Goal: Task Accomplishment & Management: Manage account settings

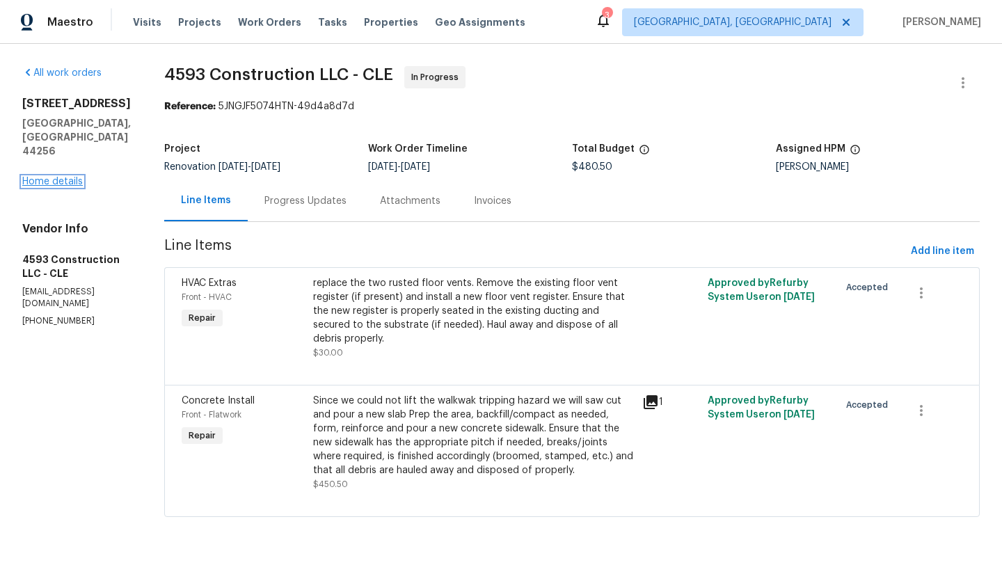
click at [49, 177] on link "Home details" at bounding box center [52, 182] width 61 height 10
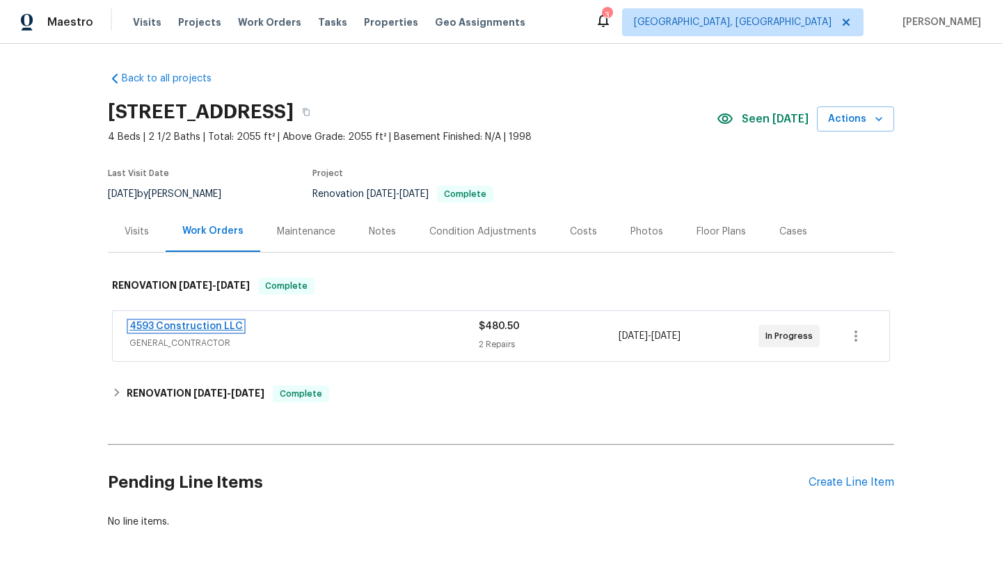
click at [171, 324] on link "4593 Construction LLC" at bounding box center [185, 327] width 113 height 10
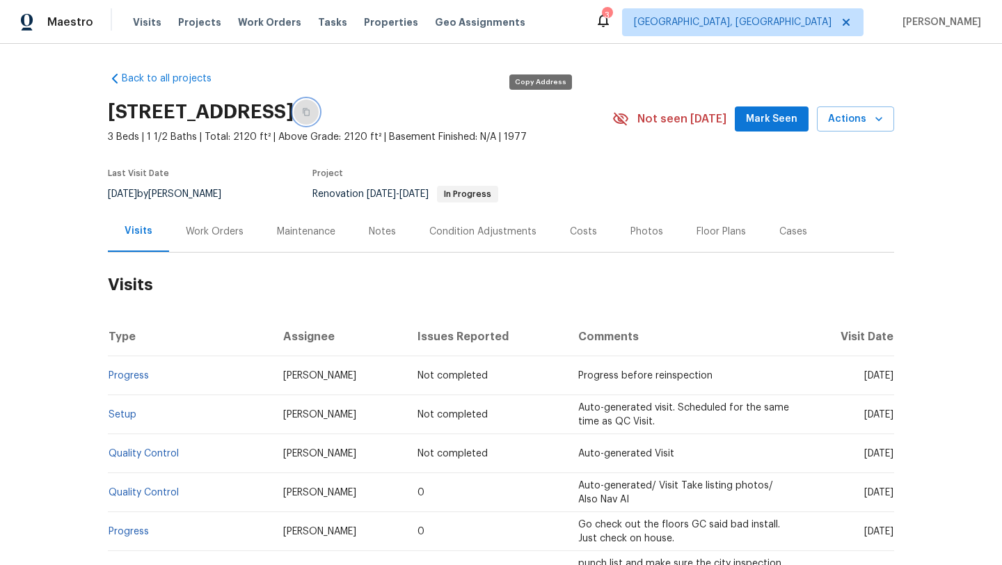
click at [310, 110] on icon "button" at bounding box center [306, 113] width 7 height 8
click at [759, 120] on span "Mark Seen" at bounding box center [771, 119] width 51 height 17
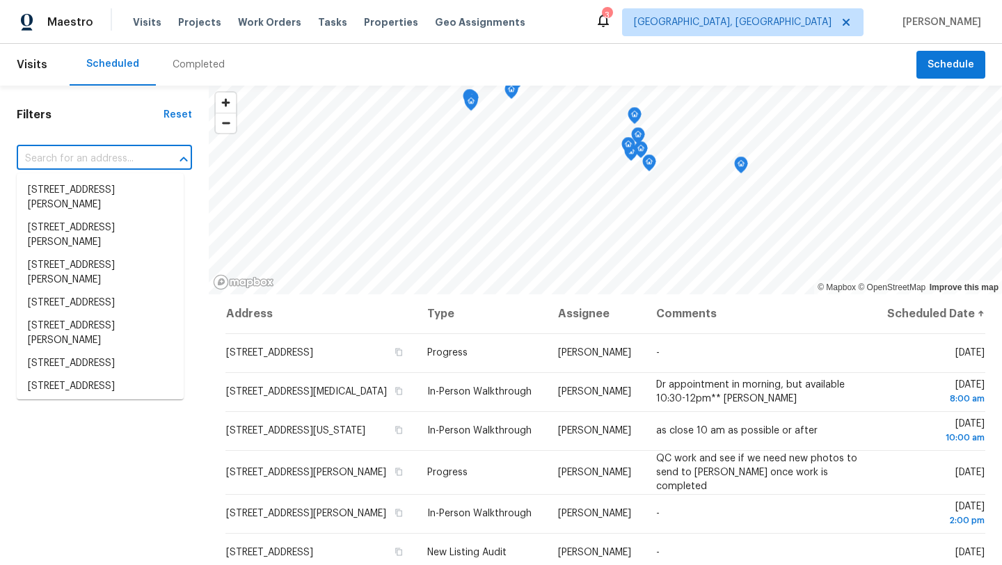
click at [36, 156] on input "text" at bounding box center [85, 159] width 136 height 22
paste input "[STREET_ADDRESS]"
type input "[STREET_ADDRESS]"
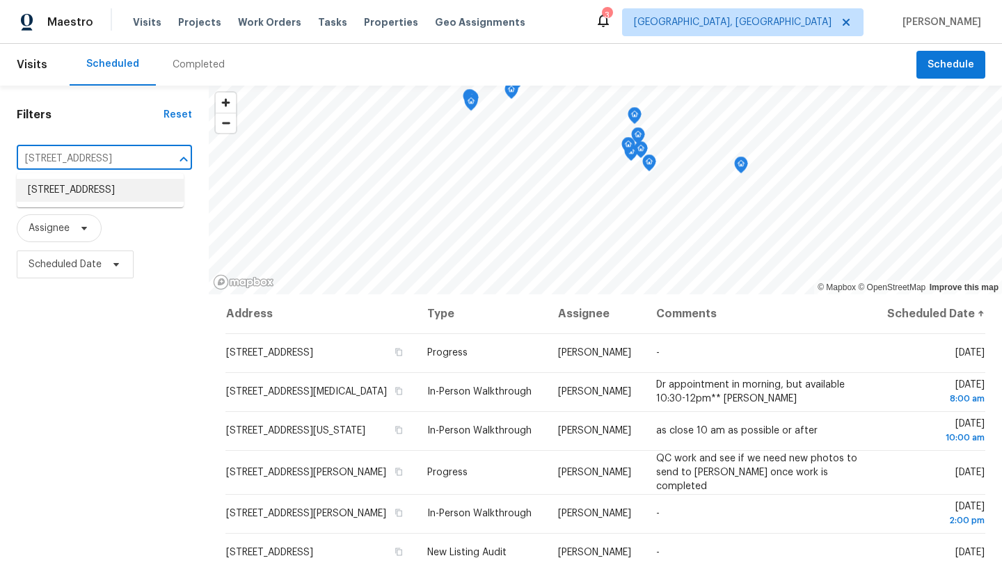
click at [58, 201] on li "10465 Woodchuck Ct, Twinsburg, OH 44087" at bounding box center [100, 190] width 167 height 23
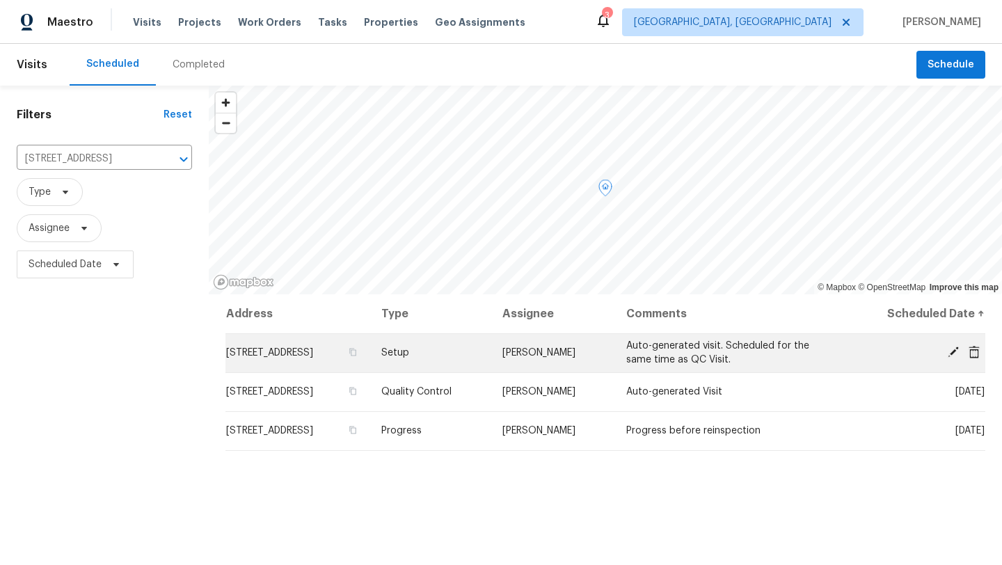
click at [972, 350] on icon at bounding box center [974, 351] width 11 height 13
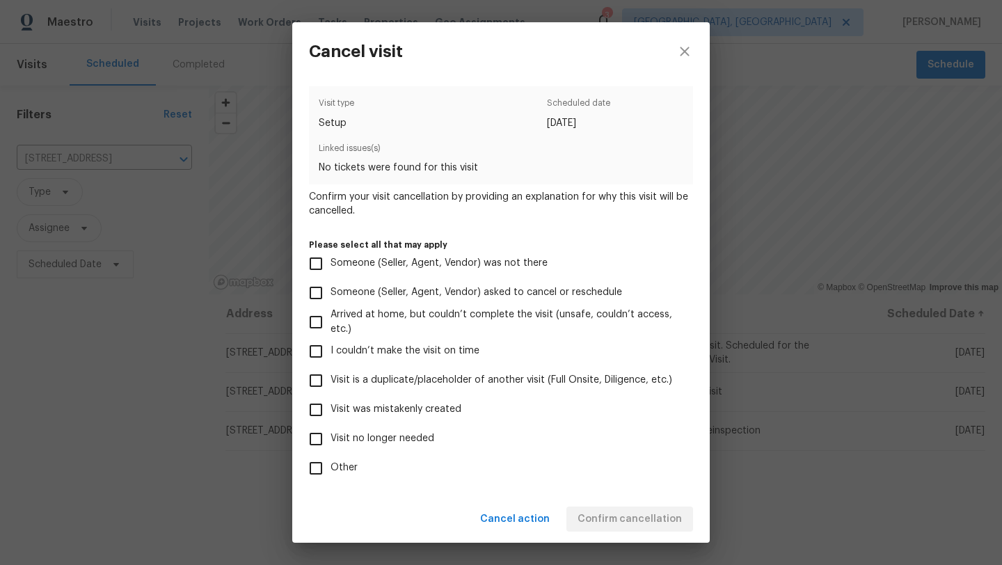
click at [315, 408] on input "Visit was mistakenly created" at bounding box center [315, 409] width 29 height 29
checkbox input "true"
click at [637, 522] on span "Confirm cancellation" at bounding box center [630, 519] width 104 height 17
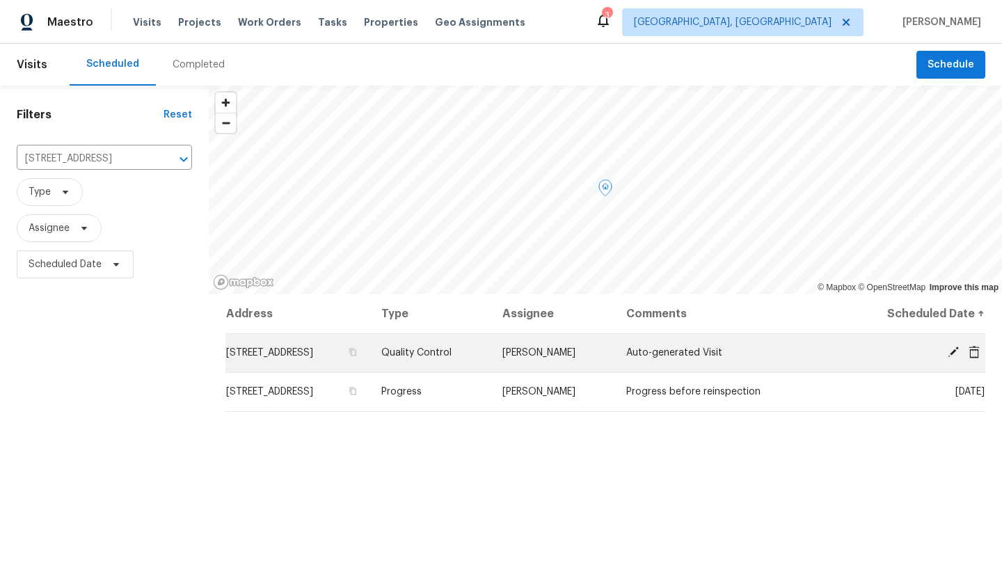
click at [978, 351] on icon at bounding box center [974, 351] width 11 height 13
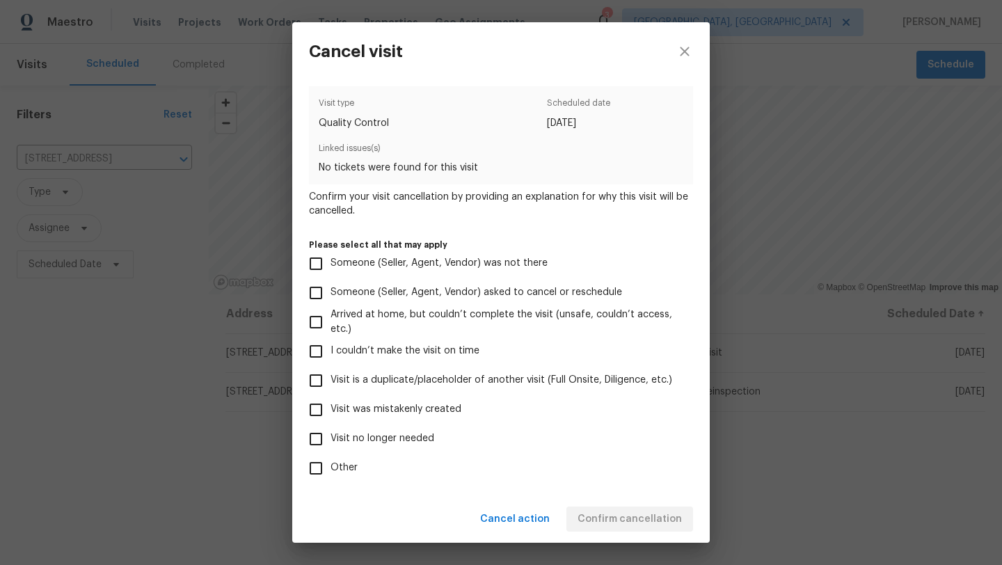
click at [316, 403] on input "Visit was mistakenly created" at bounding box center [315, 409] width 29 height 29
checkbox input "true"
click at [620, 512] on span "Confirm cancellation" at bounding box center [630, 519] width 104 height 17
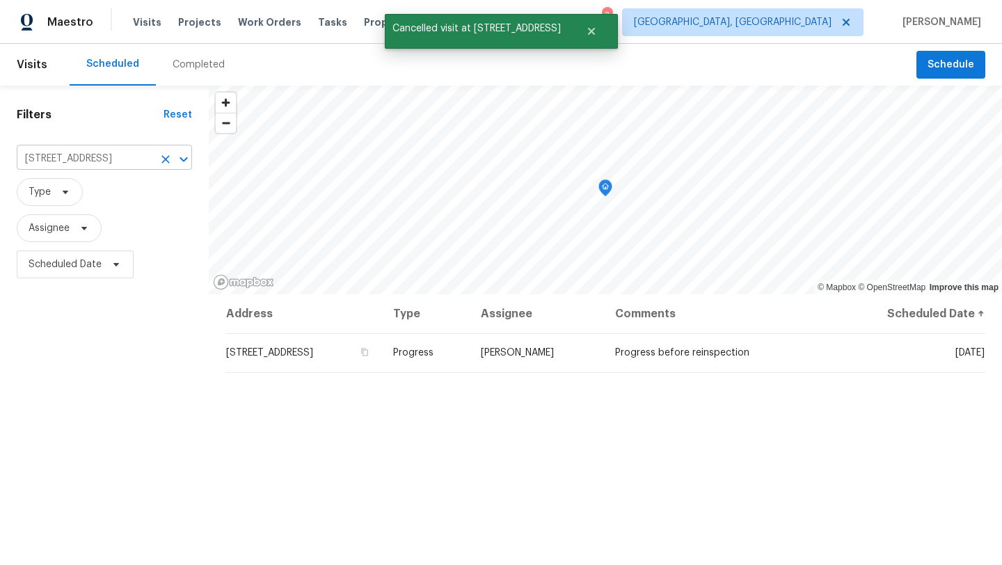
click at [162, 161] on icon "Clear" at bounding box center [166, 159] width 14 height 14
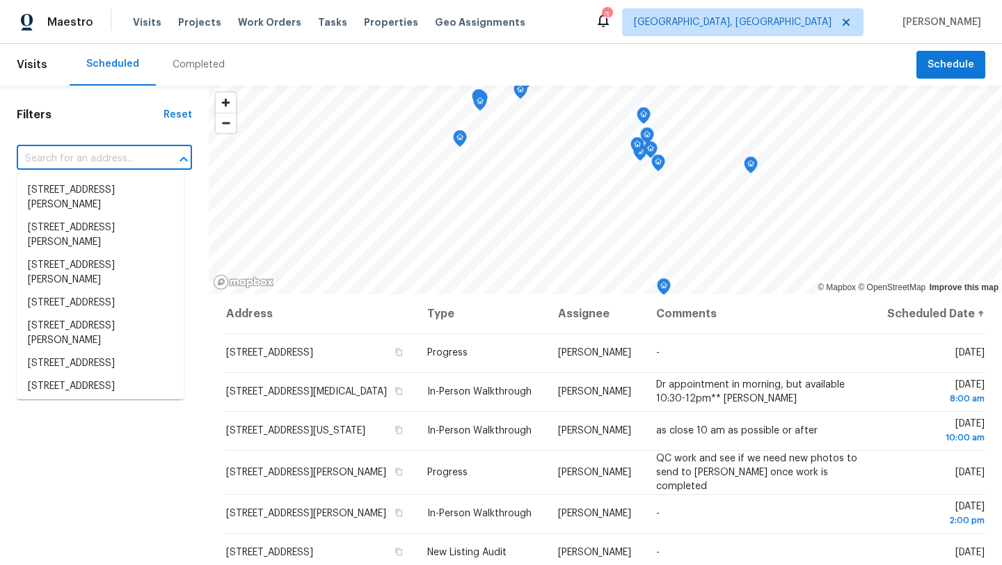
click at [47, 157] on input "text" at bounding box center [85, 159] width 136 height 22
paste input "7010 Woodhaven Ave, Cleveland, OH 44144"
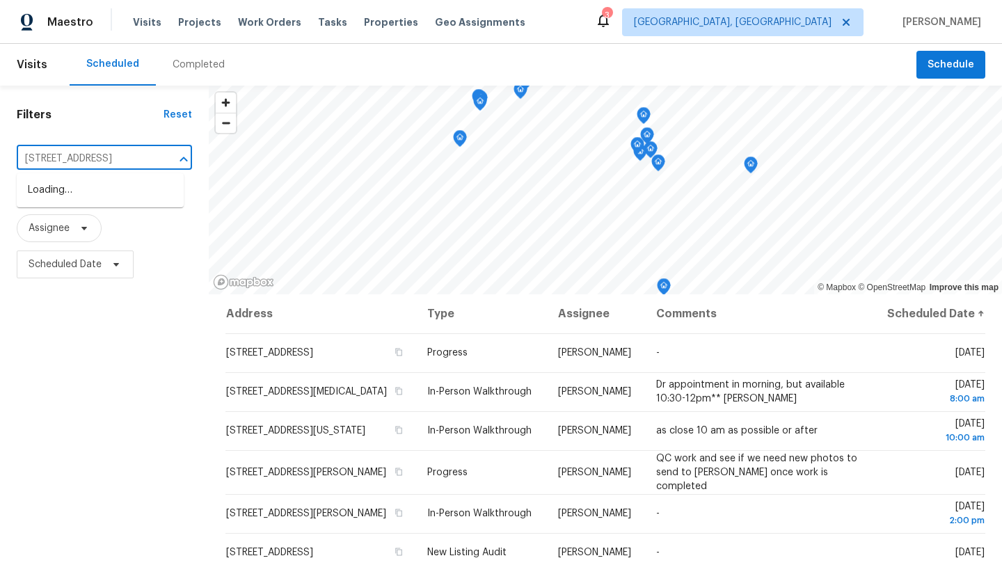
type input "7010 Woodhaven Ave, Cleveland, OH 44144"
click at [54, 201] on li "7010 Woodhaven Ave, Cleveland, OH 44144" at bounding box center [100, 190] width 167 height 23
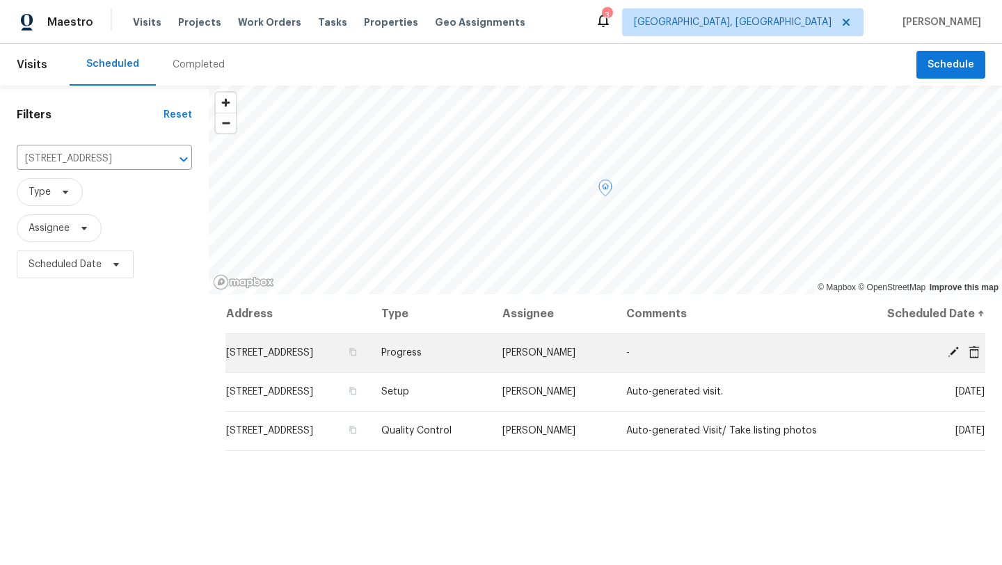
click at [974, 354] on icon at bounding box center [974, 351] width 11 height 13
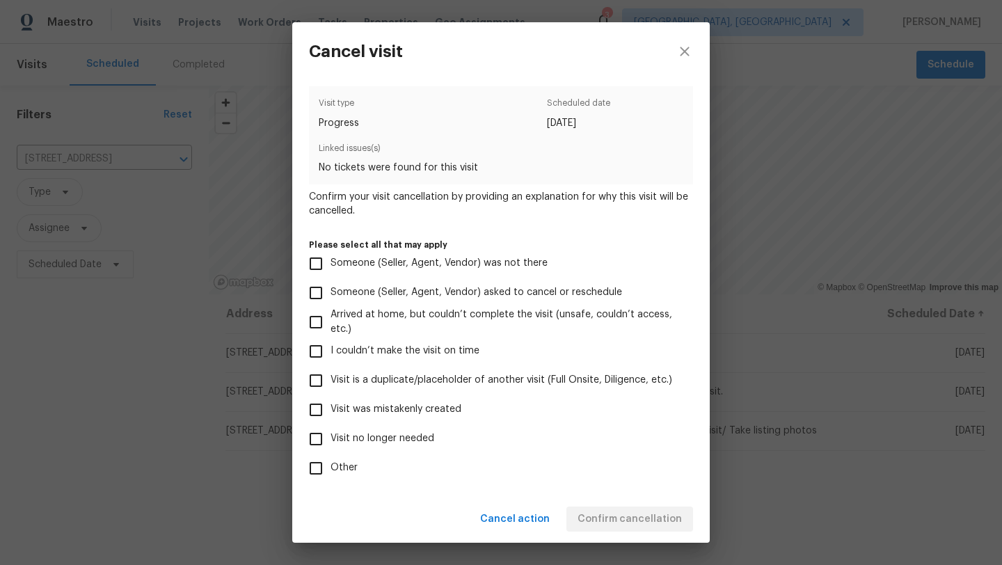
click at [320, 438] on input "Visit no longer needed" at bounding box center [315, 439] width 29 height 29
checkbox input "true"
click at [321, 401] on input "Visit was mistakenly created" at bounding box center [315, 409] width 29 height 29
checkbox input "true"
click at [319, 438] on input "Visit no longer needed" at bounding box center [315, 439] width 29 height 29
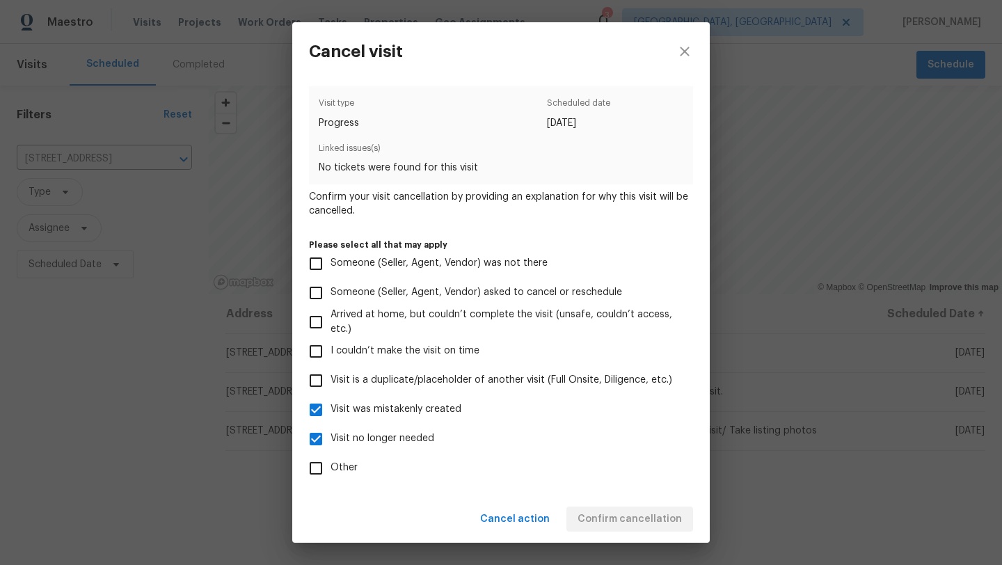
checkbox input "false"
click at [660, 520] on span "Confirm cancellation" at bounding box center [630, 519] width 104 height 17
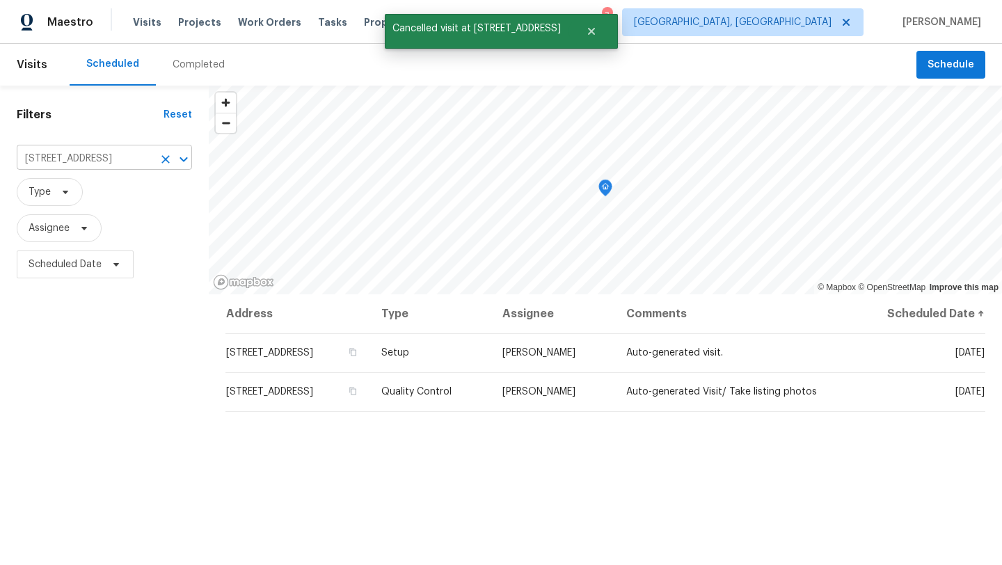
click at [166, 158] on icon "Clear" at bounding box center [165, 159] width 8 height 8
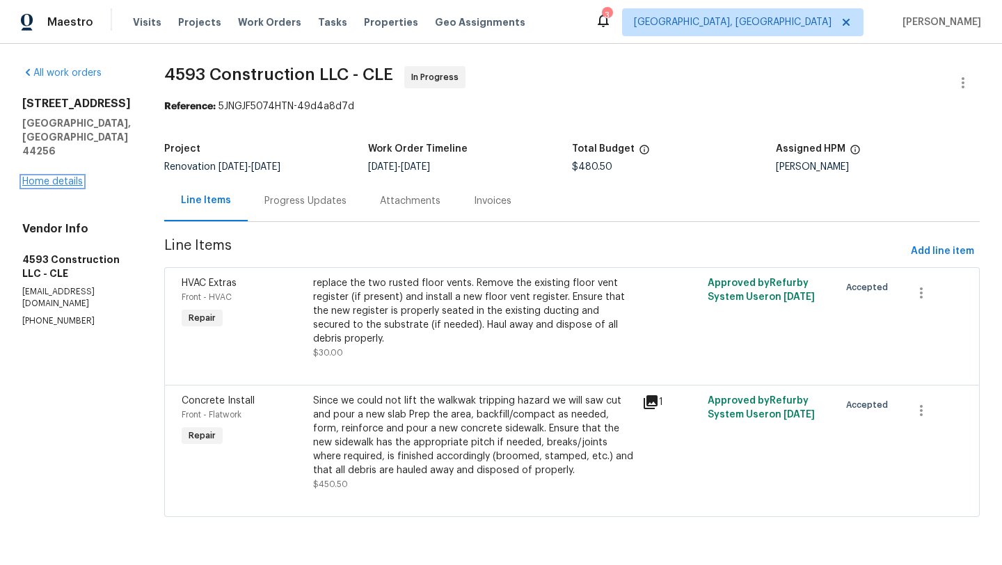
click at [62, 177] on link "Home details" at bounding box center [52, 182] width 61 height 10
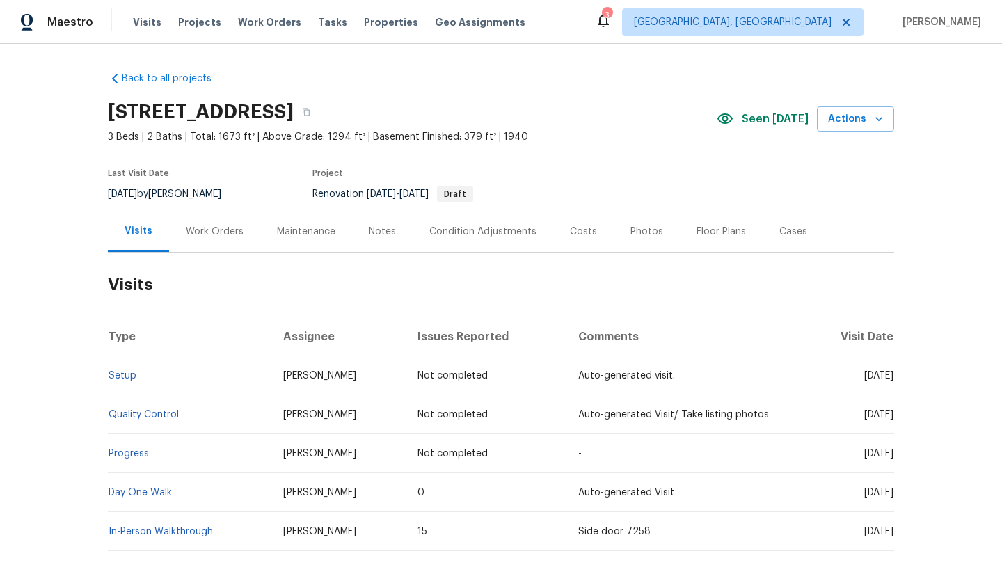
click at [874, 454] on span "Fri, Aug 15 2025" at bounding box center [878, 454] width 29 height 10
click at [310, 111] on icon "button" at bounding box center [306, 112] width 8 height 8
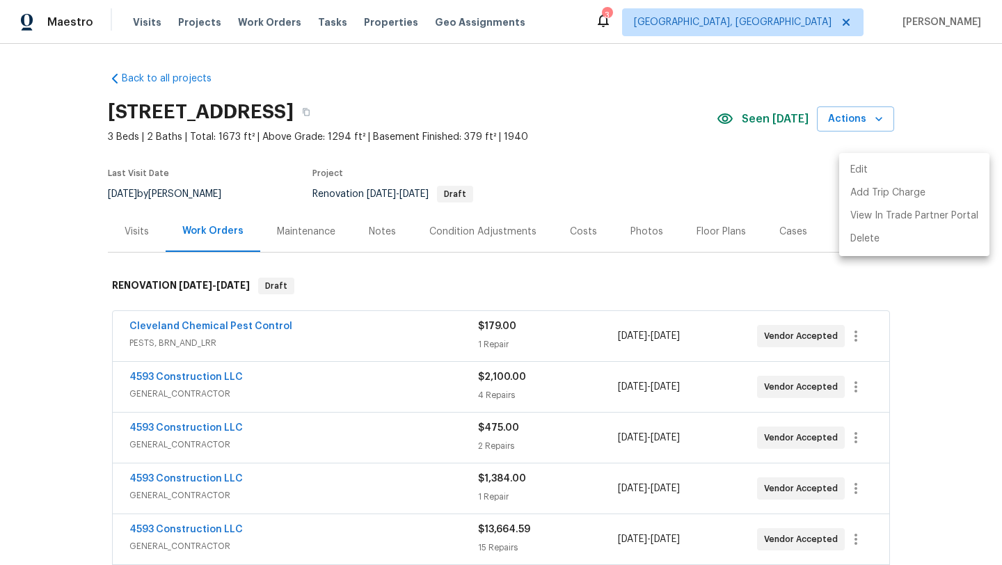
scroll to position [268, 0]
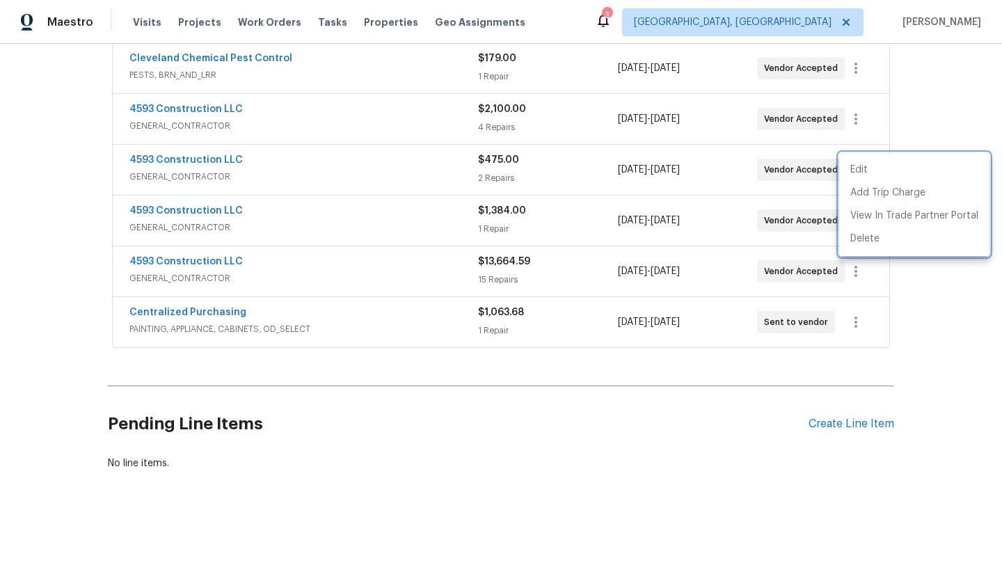
click at [269, 20] on div at bounding box center [501, 282] width 1002 height 565
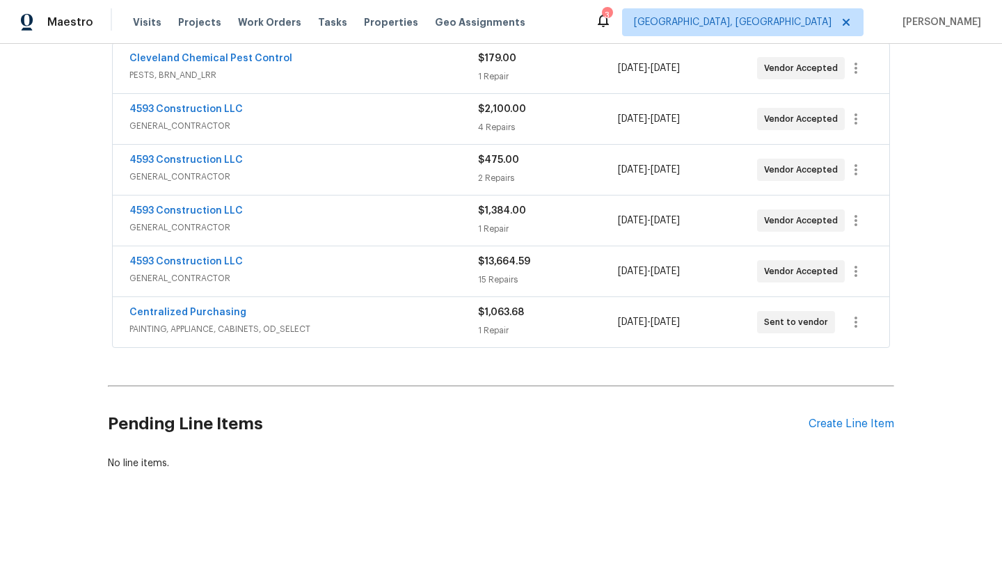
click at [269, 20] on span "Work Orders" at bounding box center [269, 22] width 63 height 14
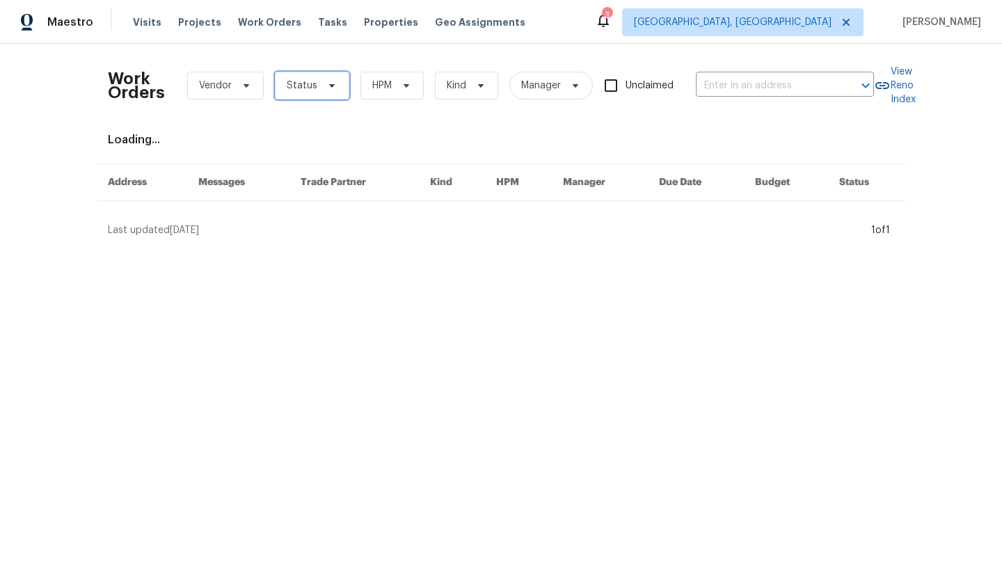
click at [308, 85] on span "Status" at bounding box center [302, 86] width 31 height 14
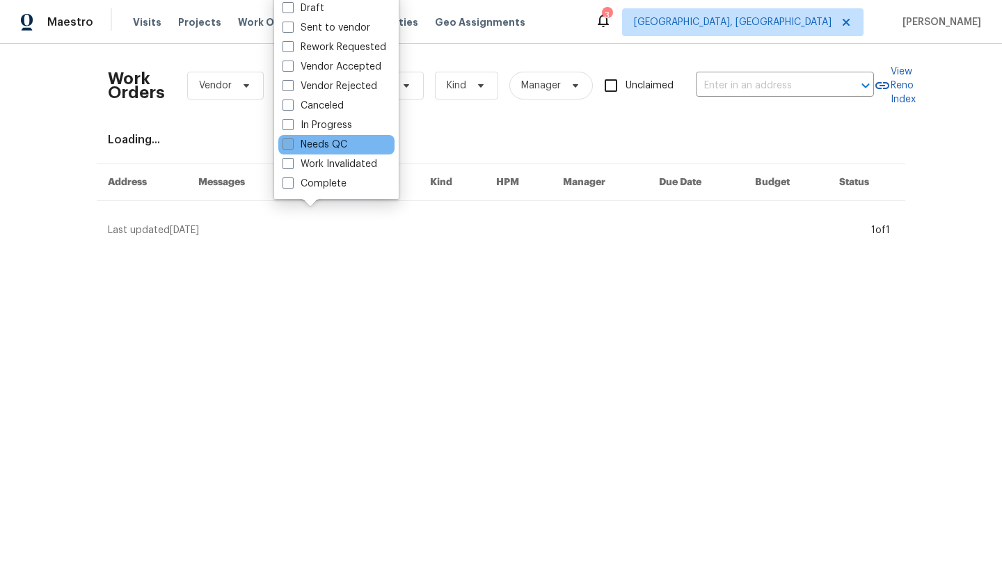
click at [311, 144] on label "Needs QC" at bounding box center [315, 145] width 65 height 14
click at [292, 144] on input "Needs QC" at bounding box center [287, 142] width 9 height 9
checkbox input "true"
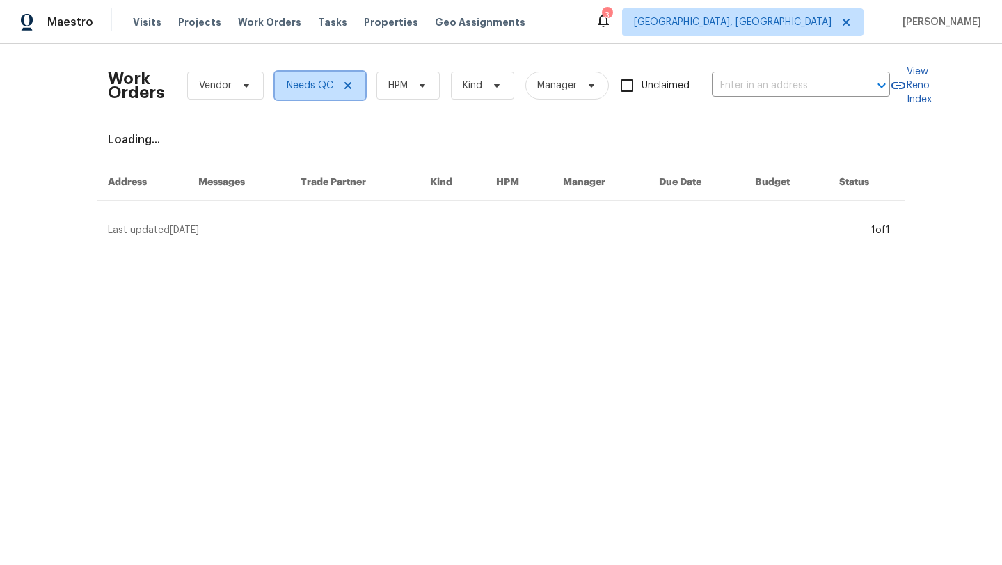
click at [338, 91] on span "Needs QC" at bounding box center [320, 86] width 90 height 28
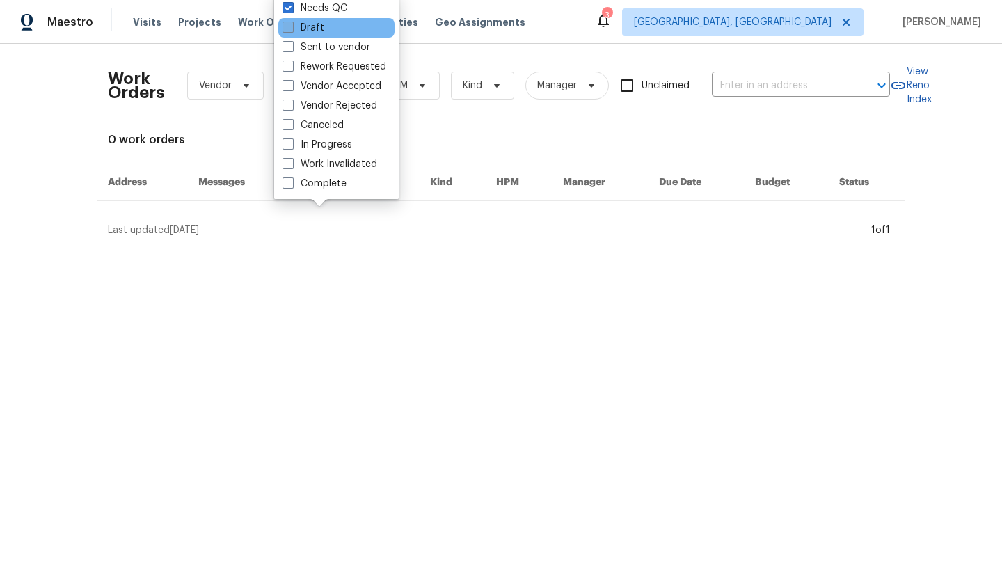
click at [290, 28] on span at bounding box center [288, 27] width 11 height 11
click at [290, 28] on input "Draft" at bounding box center [287, 25] width 9 height 9
checkbox input "true"
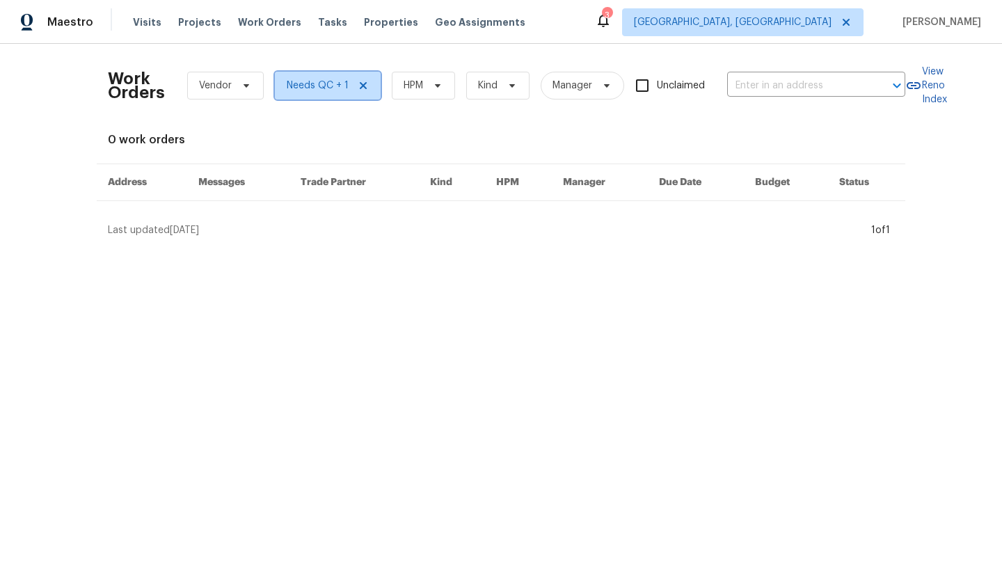
click at [294, 85] on span "Needs QC + 1" at bounding box center [318, 86] width 62 height 14
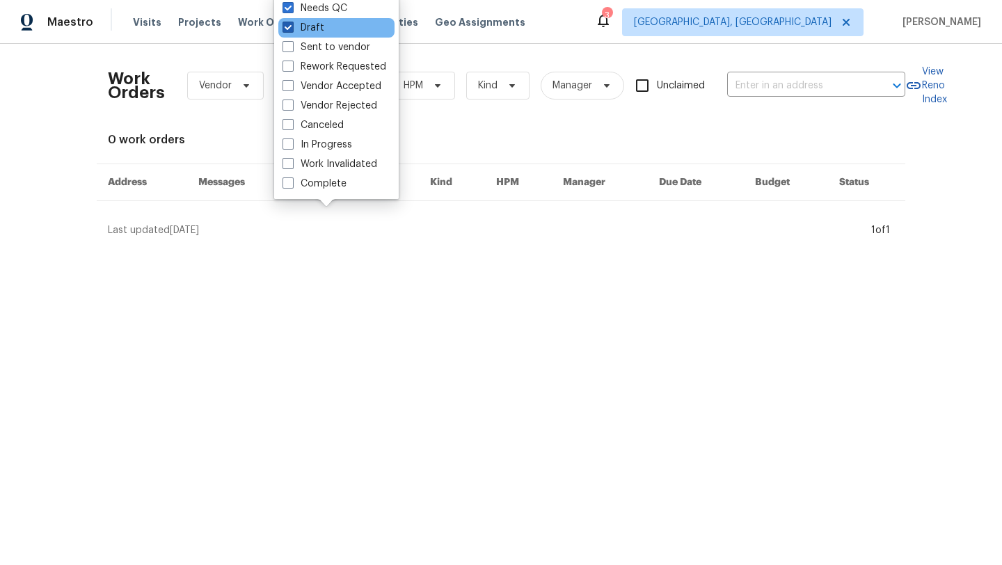
click at [290, 27] on span at bounding box center [288, 27] width 11 height 11
click at [290, 27] on input "Draft" at bounding box center [287, 25] width 9 height 9
checkbox input "false"
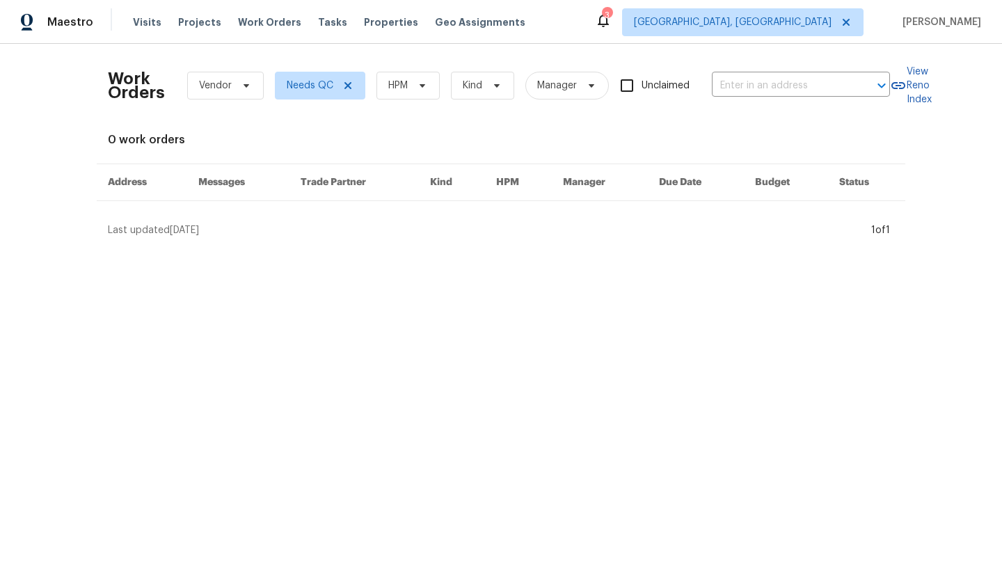
click at [370, 148] on div "Work Orders Vendor Needs QC HPM Kind Manager Unclaimed ​ View Reno Index 0 work…" at bounding box center [501, 146] width 786 height 182
